Goal: Task Accomplishment & Management: Manage account settings

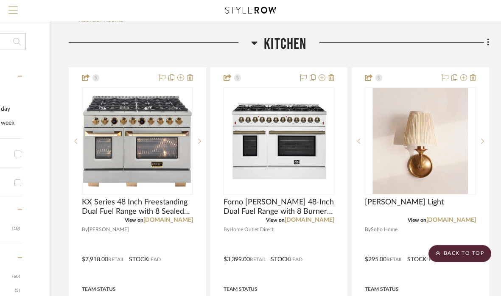
click at [18, 12] on button "Menu" at bounding box center [13, 10] width 26 height 21
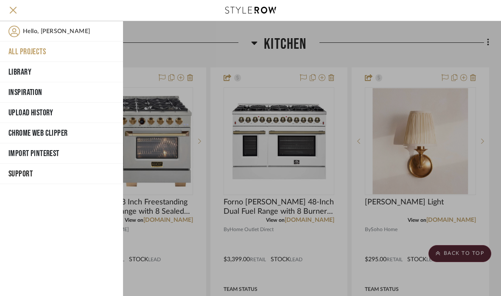
click at [22, 50] on button "All Projects" at bounding box center [61, 52] width 123 height 20
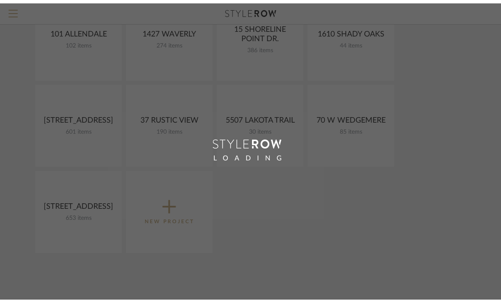
scroll to position [124, 0]
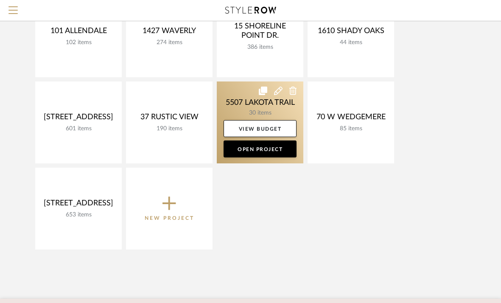
click at [246, 105] on link at bounding box center [260, 122] width 87 height 82
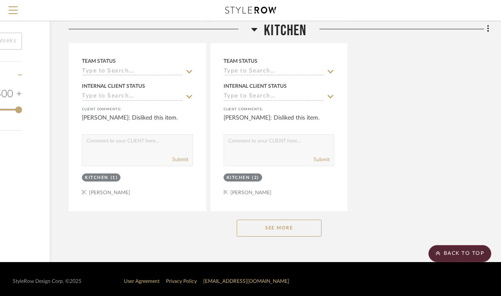
scroll to position [1104, 110]
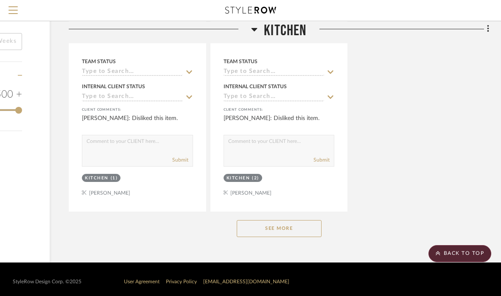
click at [285, 223] on button "See More" at bounding box center [279, 228] width 85 height 17
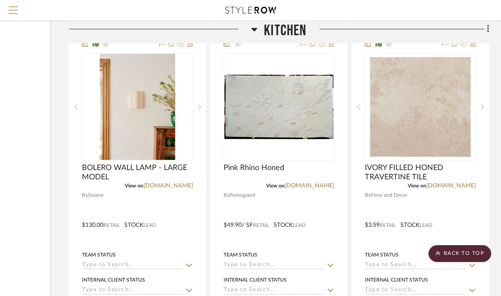
scroll to position [3540, 110]
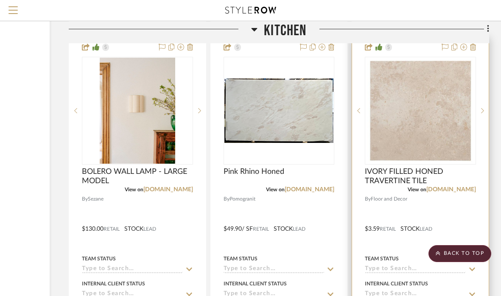
click at [425, 102] on div at bounding box center [420, 111] width 111 height 108
click at [450, 187] on link "[DOMAIN_NAME]" at bounding box center [451, 190] width 50 height 6
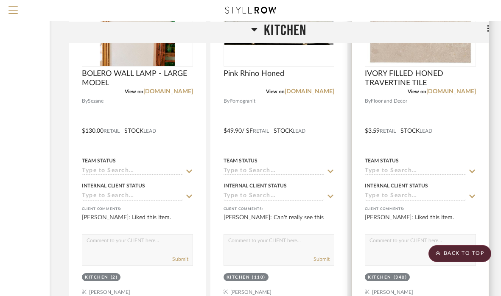
scroll to position [3662, 110]
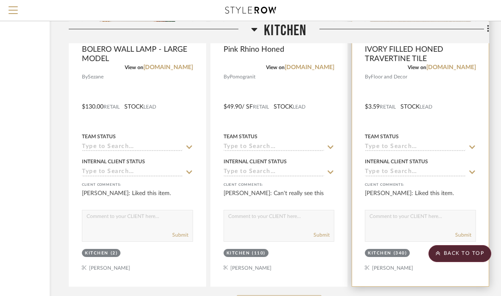
click at [451, 79] on div at bounding box center [420, 100] width 137 height 371
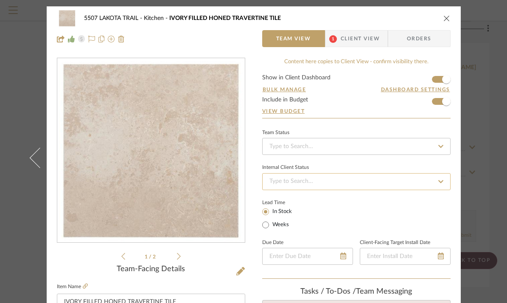
scroll to position [0, 0]
click at [409, 145] on input at bounding box center [356, 146] width 188 height 17
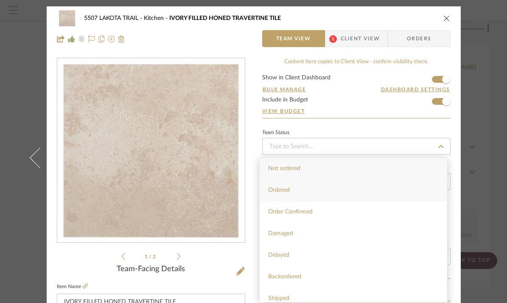
click at [296, 187] on div "Ordered" at bounding box center [353, 190] width 187 height 22
type input "[DATE]"
type input "Ordered"
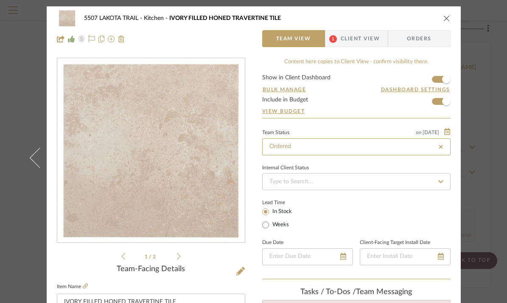
type input "[DATE]"
type input "Ordered"
click at [444, 20] on icon "close" at bounding box center [446, 18] width 7 height 7
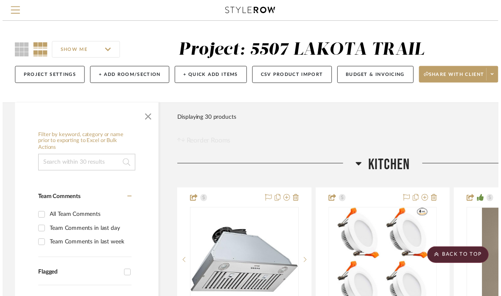
scroll to position [3662, 110]
